Goal: Contribute content

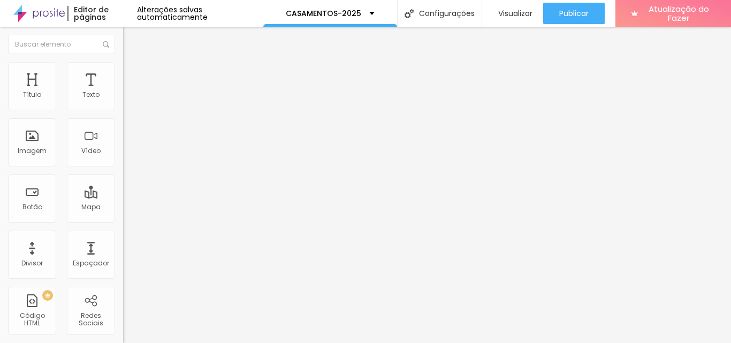
click at [123, 68] on img at bounding box center [128, 67] width 10 height 10
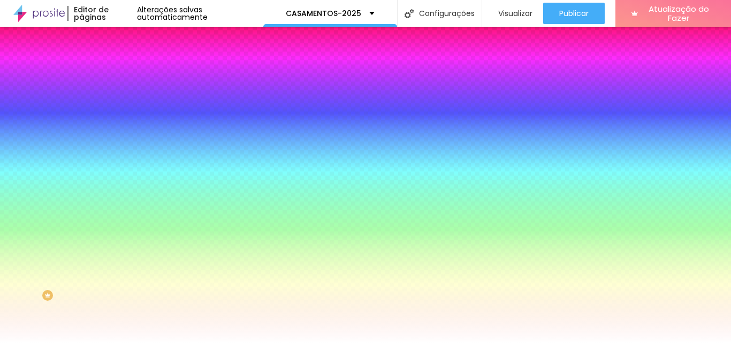
click at [123, 145] on div at bounding box center [184, 145] width 123 height 0
drag, startPoint x: 94, startPoint y: 247, endPoint x: 81, endPoint y: 271, distance: 27.3
click at [91, 282] on div at bounding box center [365, 171] width 731 height 343
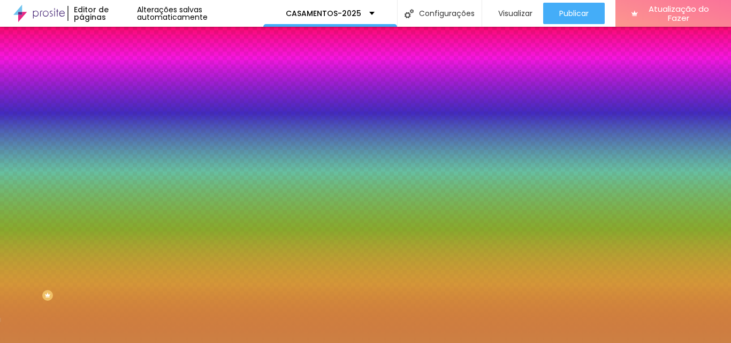
click at [64, 224] on div at bounding box center [365, 171] width 731 height 343
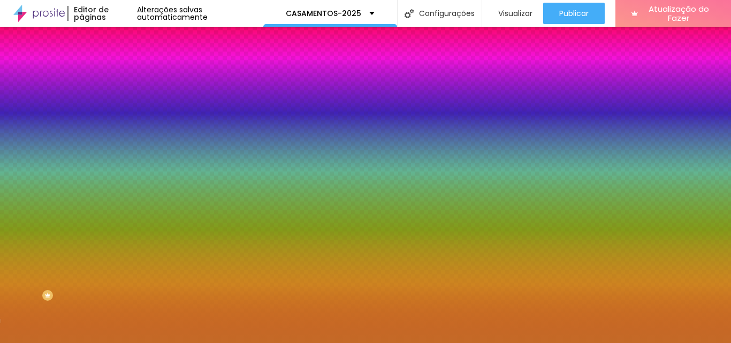
drag, startPoint x: 64, startPoint y: 224, endPoint x: 73, endPoint y: 226, distance: 9.5
click at [584, 80] on div at bounding box center [585, 79] width 2 height 2
type input "#C46A27"
click at [108, 246] on div at bounding box center [365, 171] width 731 height 343
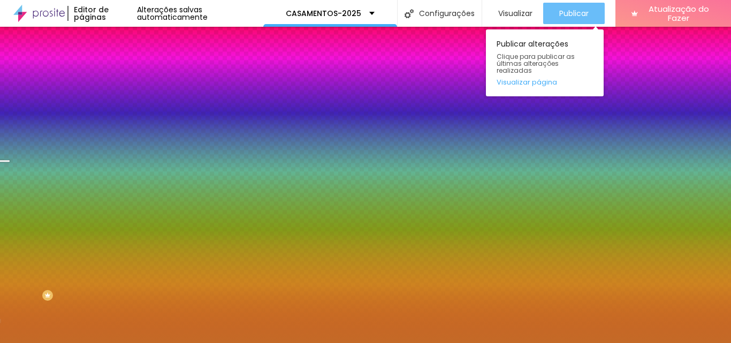
click at [561, 20] on div "Publicar" at bounding box center [573, 13] width 29 height 21
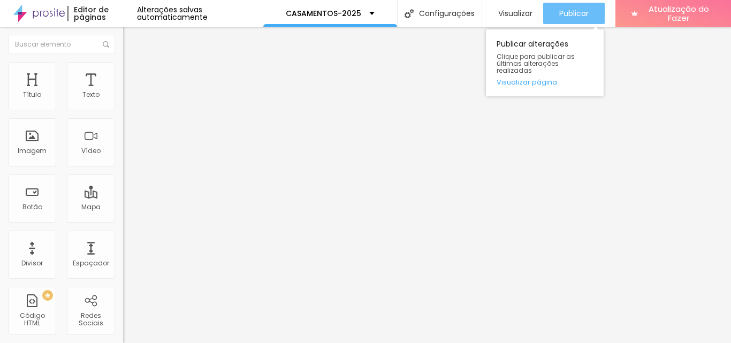
click at [573, 18] on font "Publicar" at bounding box center [573, 13] width 29 height 11
